Goal: Transaction & Acquisition: Subscribe to service/newsletter

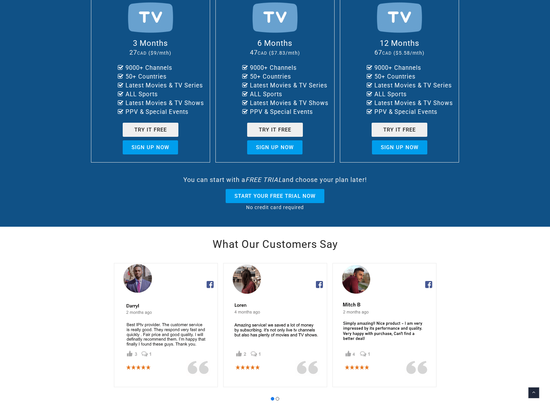
scroll to position [273, 0]
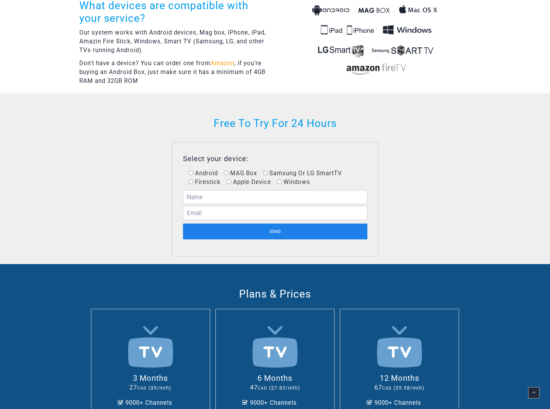
click at [191, 172] on input "Android" at bounding box center [191, 173] width 5 height 5
radio input "true"
click at [226, 172] on input "MAG Box" at bounding box center [226, 173] width 5 height 5
radio input "true"
click at [266, 172] on input "Samsung Or LG SmartTV" at bounding box center [265, 173] width 5 height 5
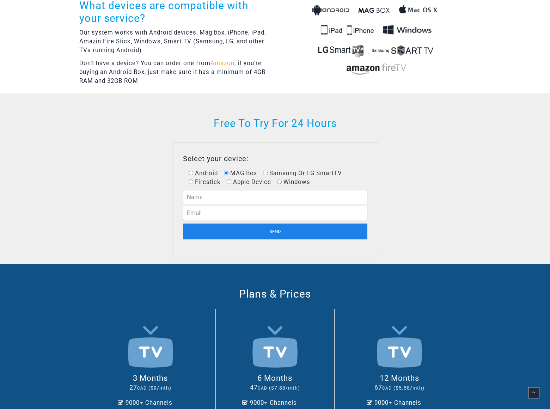
radio input "true"
click at [191, 181] on input "Firestick" at bounding box center [191, 182] width 5 height 5
radio input "true"
click at [229, 181] on input "Apple Device" at bounding box center [229, 182] width 5 height 5
radio input "true"
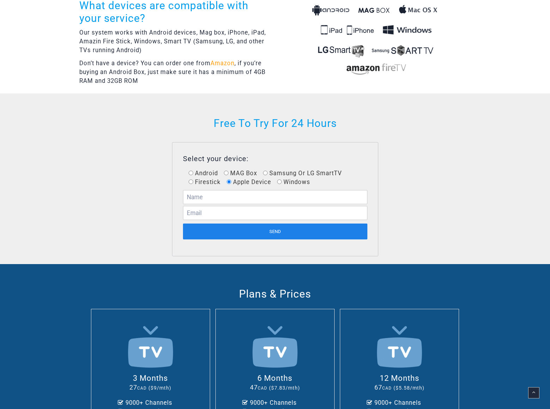
click at [279, 181] on input "Windows" at bounding box center [279, 182] width 5 height 5
radio input "true"
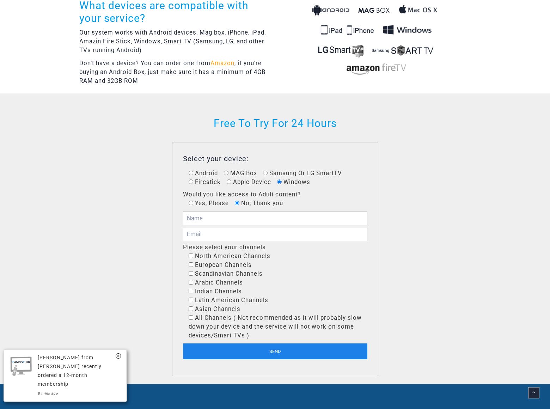
click at [191, 255] on input"] "North American Channels" at bounding box center [191, 256] width 5 height 5
checkbox input"] "true"
click at [191, 264] on input"] "European Channels" at bounding box center [191, 264] width 5 height 5
checkbox input"] "true"
click at [191, 273] on input"] "Scandinavian Channels" at bounding box center [191, 273] width 5 height 5
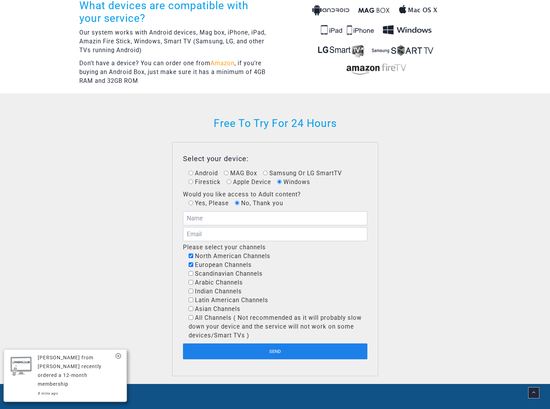
checkbox input"] "true"
click at [191, 281] on input"] "Arabic Channels" at bounding box center [191, 282] width 5 height 5
checkbox input"] "true"
click at [191, 290] on input"] "Indian Channels" at bounding box center [191, 291] width 5 height 5
checkbox input"] "true"
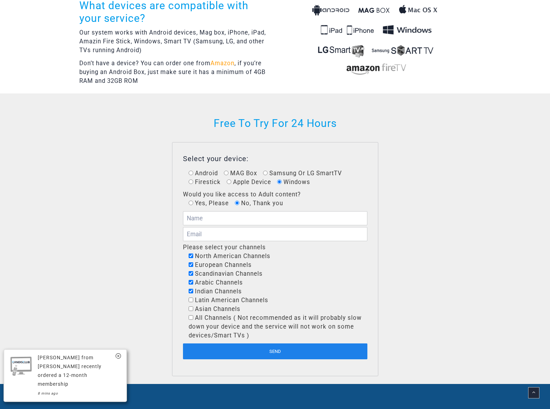
click at [191, 299] on input"] "Latin American Channels" at bounding box center [191, 300] width 5 height 5
checkbox input"] "true"
click at [191, 308] on input"] "Asian Channels" at bounding box center [191, 308] width 5 height 5
checkbox input"] "true"
click at [191, 317] on input"] "All Channels ( Not recommended as it will probably slow down your device and th…" at bounding box center [191, 317] width 5 height 5
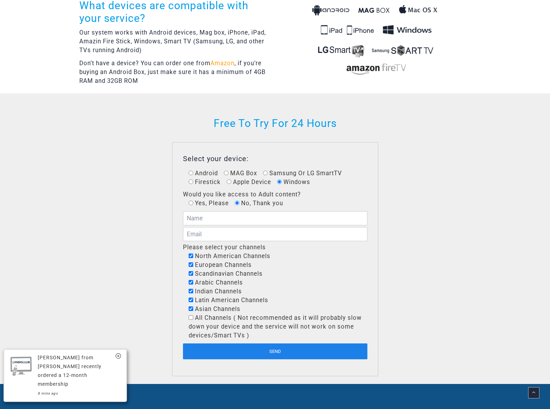
checkbox input"] "true"
click at [275, 265] on span "European Channels" at bounding box center [278, 265] width 178 height 9
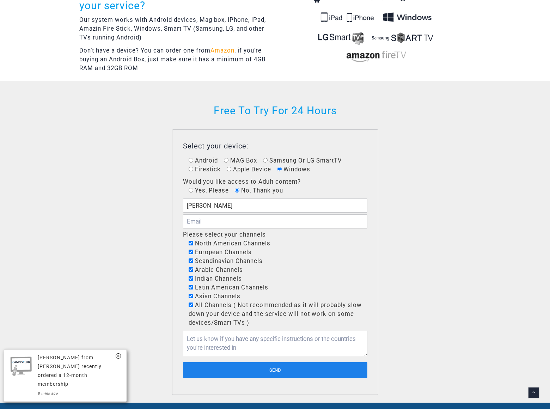
type input "[PERSON_NAME]"
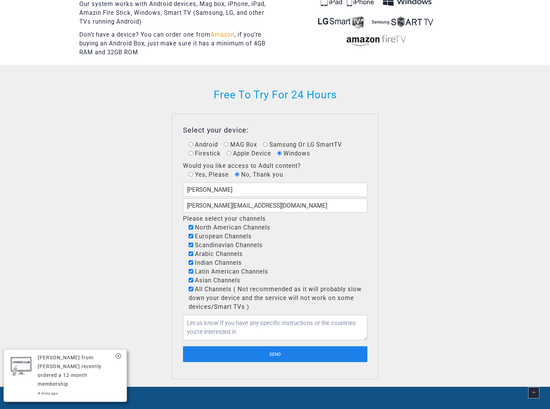
type input "[PERSON_NAME][EMAIL_ADDRESS][DOMAIN_NAME]"
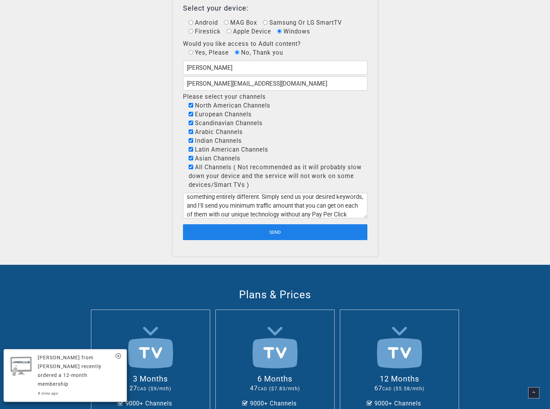
scroll to position [22, 0]
type textarea "I am not offering SEO or Pay Per Click Advertising. This is something entirely …"
click at [275, 231] on input "Send" at bounding box center [275, 232] width 184 height 16
